Goal: Navigation & Orientation: Find specific page/section

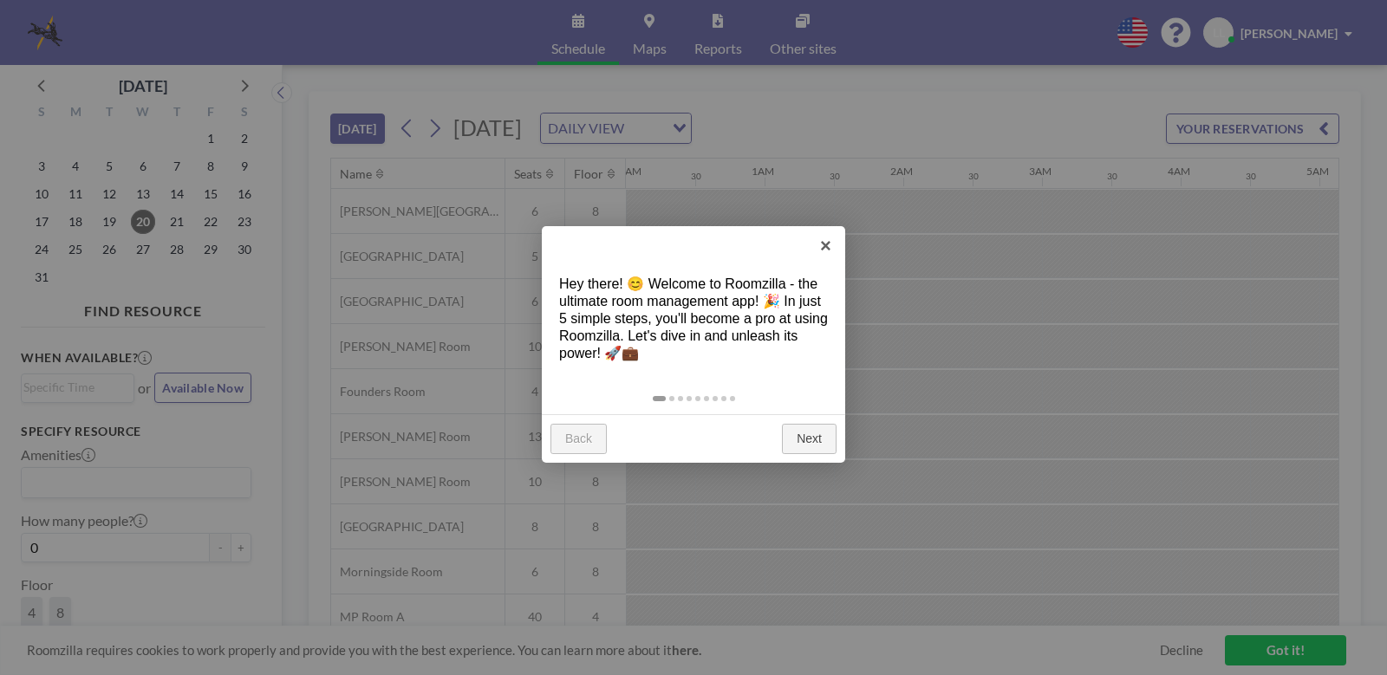
scroll to position [0, 1804]
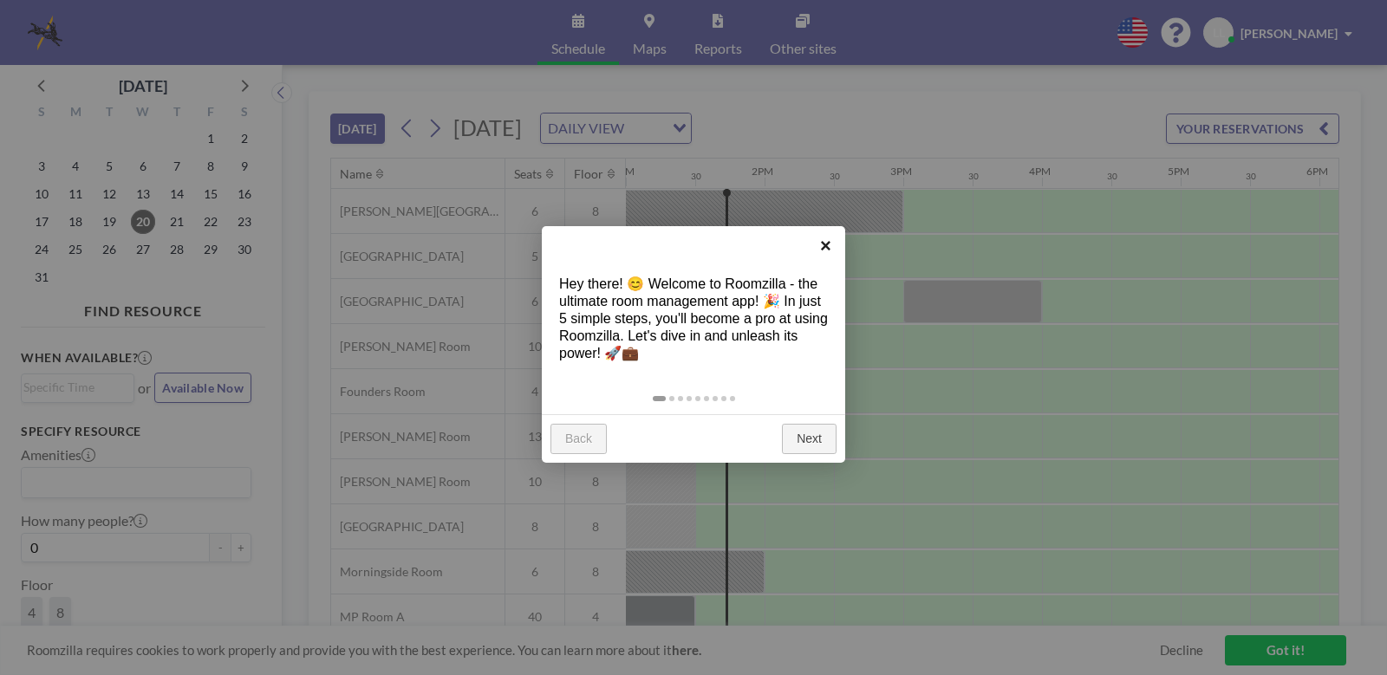
click at [822, 249] on link "×" at bounding box center [825, 245] width 39 height 39
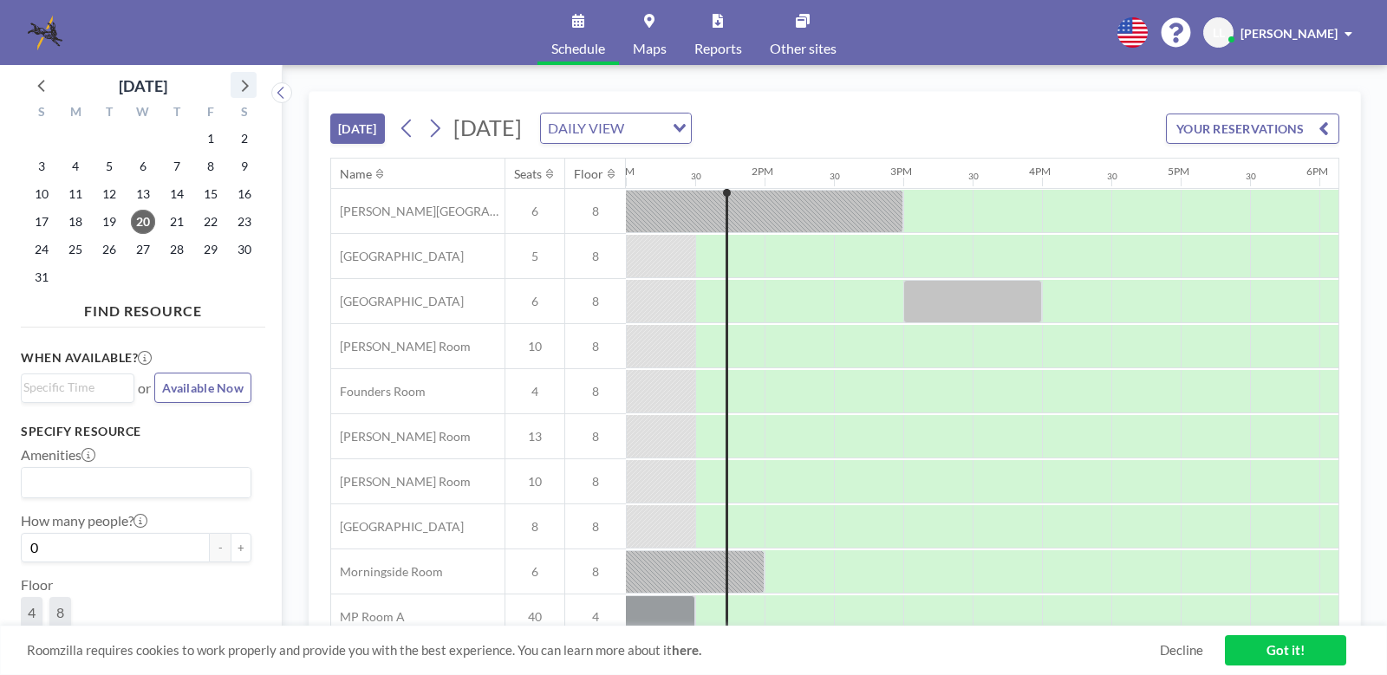
click at [240, 82] on icon at bounding box center [243, 85] width 23 height 23
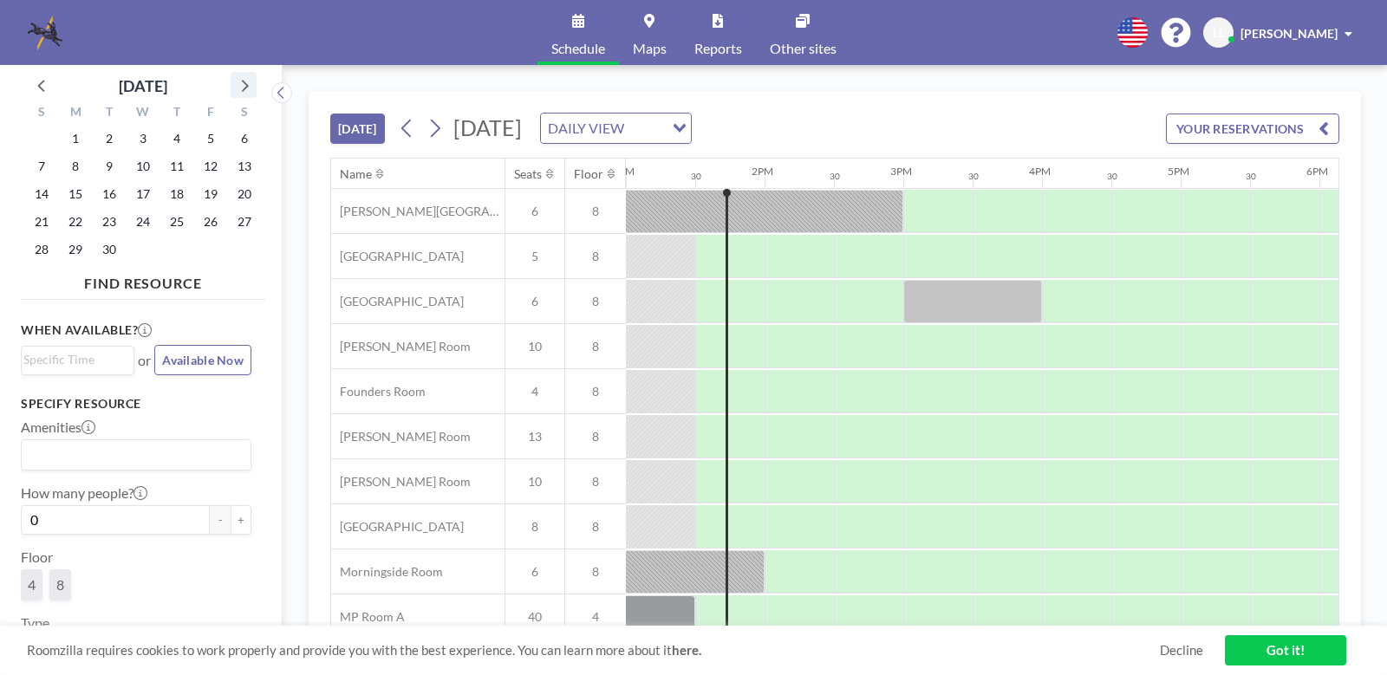
click at [240, 82] on icon at bounding box center [243, 85] width 23 height 23
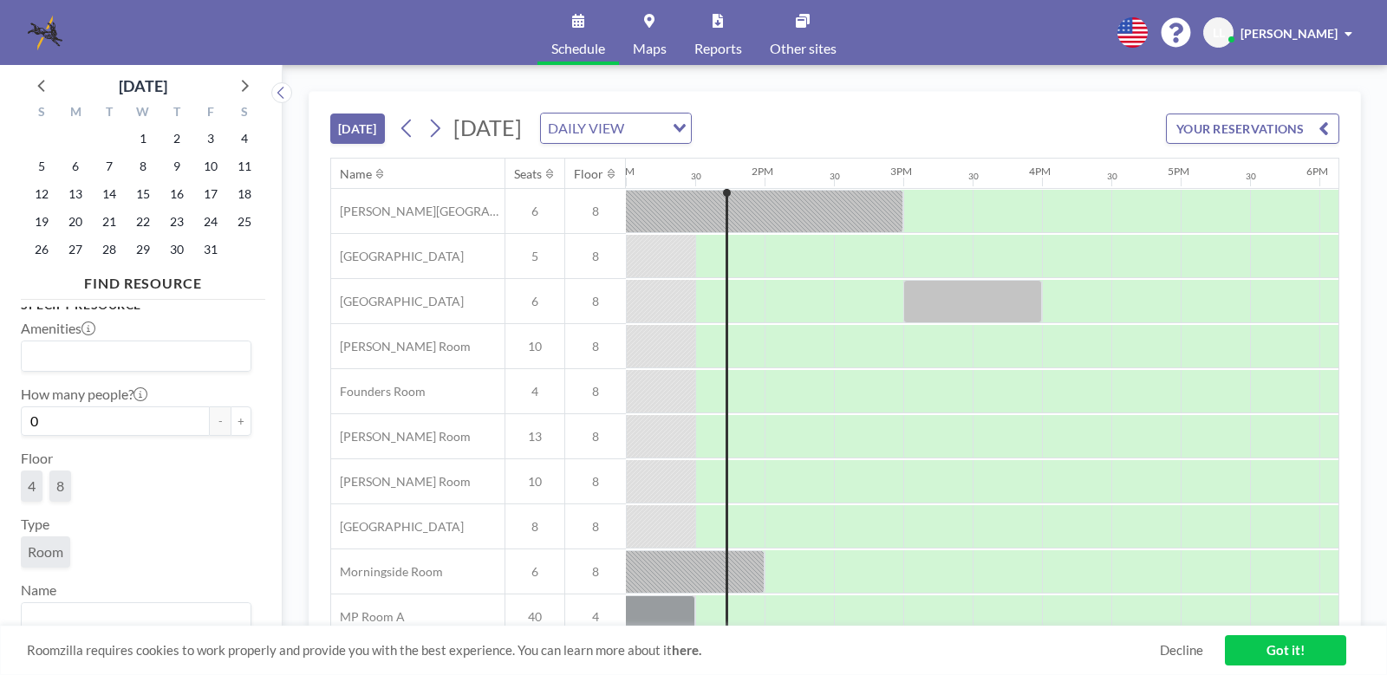
scroll to position [0, 0]
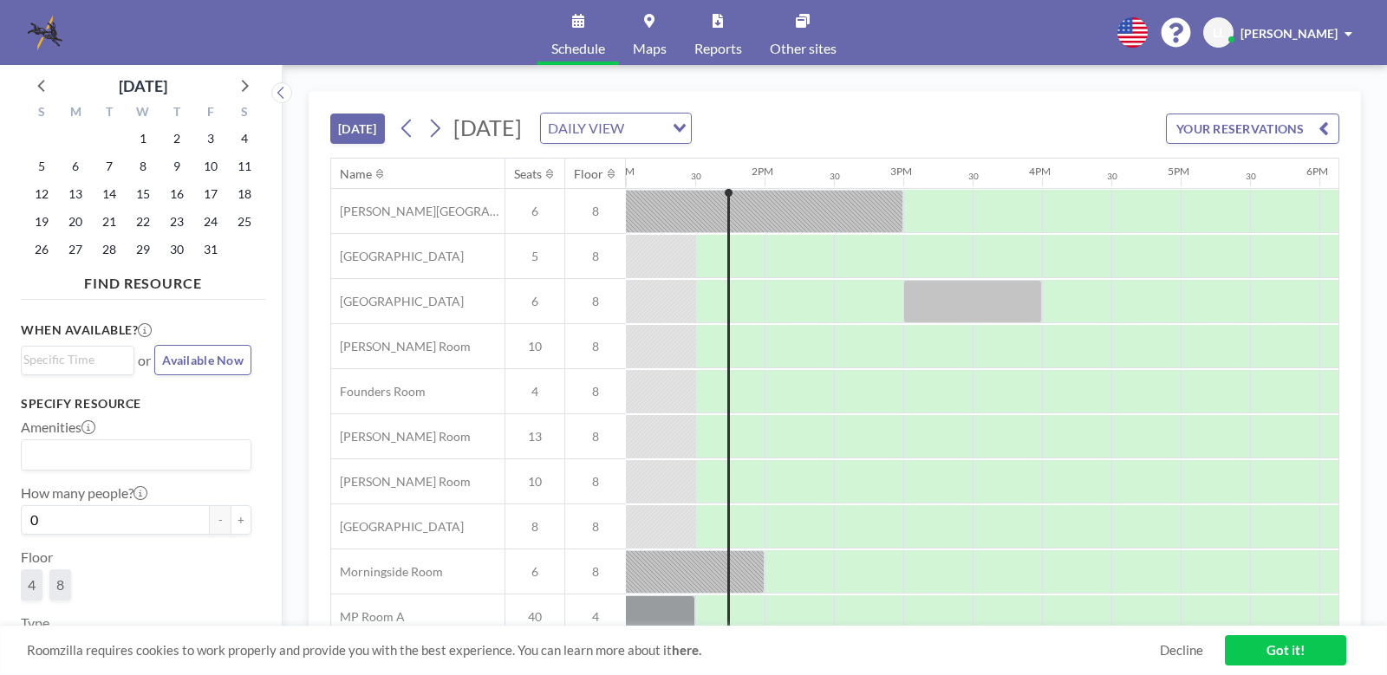
click at [815, 42] on span "Other sites" at bounding box center [803, 49] width 67 height 14
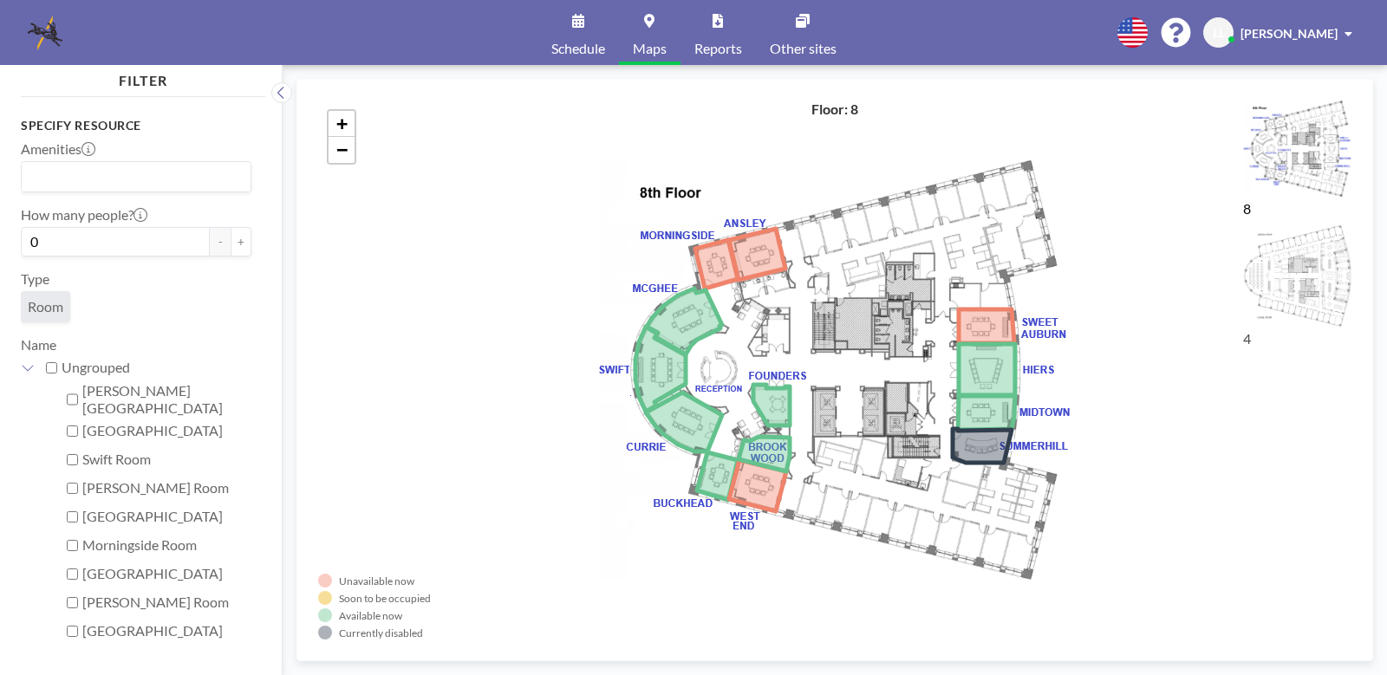
click at [558, 54] on span "Schedule" at bounding box center [578, 49] width 54 height 14
